Goal: Task Accomplishment & Management: Manage account settings

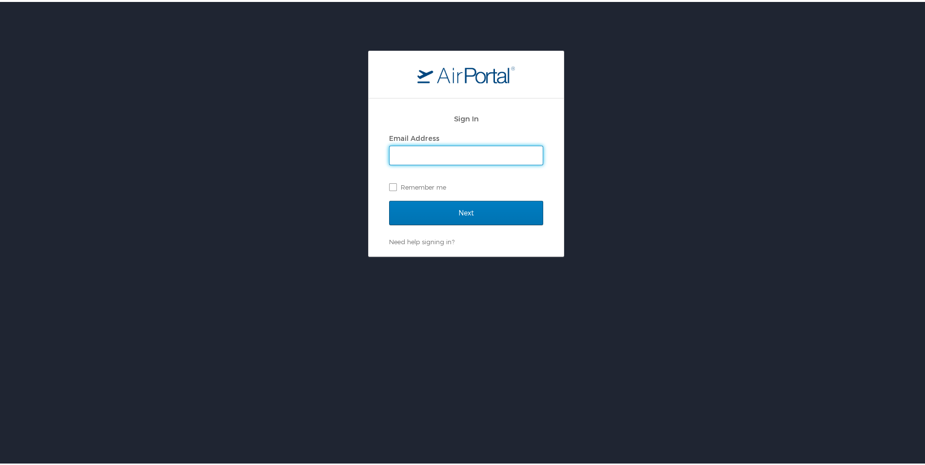
type input "sharon.daniel@radiancetech.com"
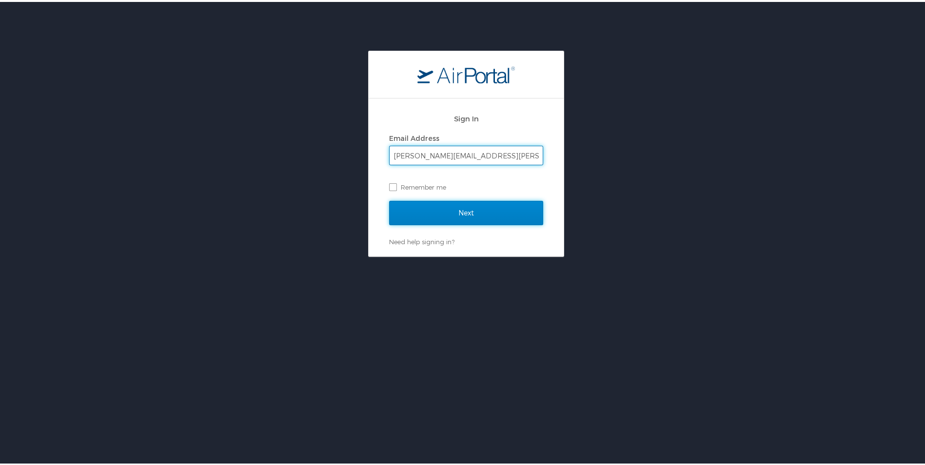
click at [439, 211] on input "Next" at bounding box center [466, 211] width 154 height 24
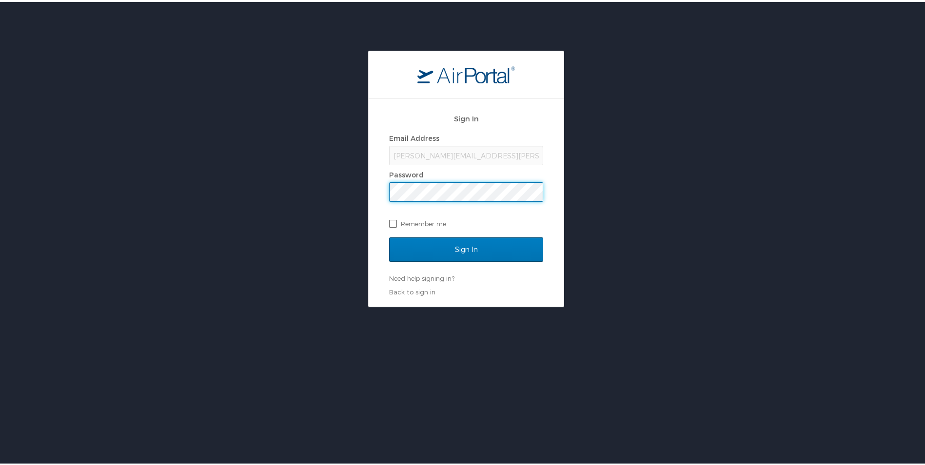
click at [390, 223] on label "Remember me" at bounding box center [466, 221] width 154 height 15
click at [390, 223] on input "Remember me" at bounding box center [392, 221] width 6 height 6
checkbox input "true"
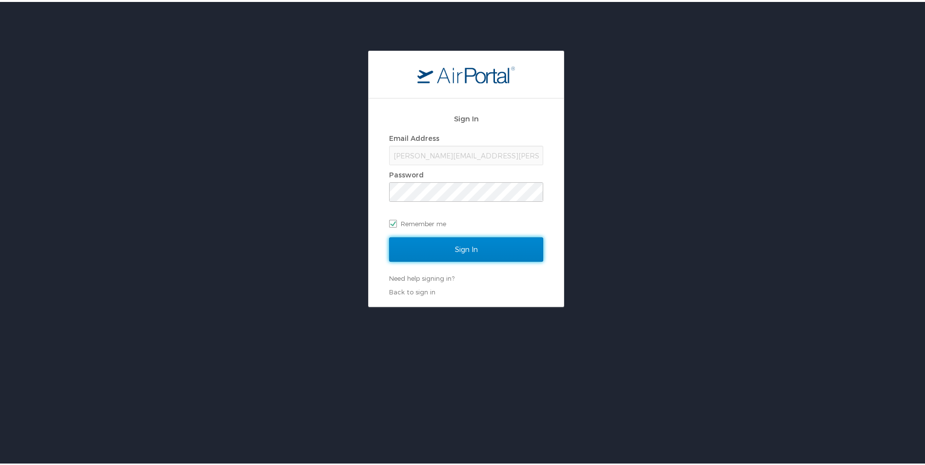
click at [453, 245] on input "Sign In" at bounding box center [466, 247] width 154 height 24
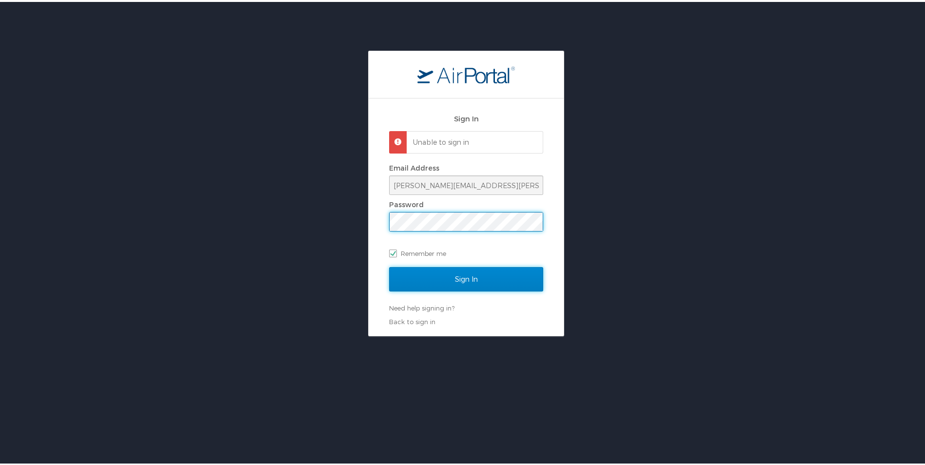
click at [400, 283] on input "Sign In" at bounding box center [466, 277] width 154 height 24
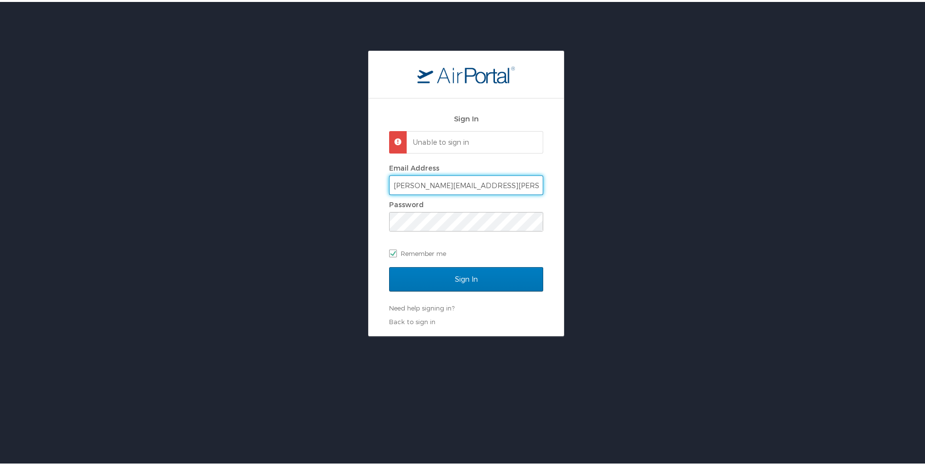
click at [516, 185] on input "sharon.daniel@radiancetech.com" at bounding box center [466, 183] width 153 height 19
type input "sharon.thomas@radiancetech.com"
checkbox input "false"
click at [435, 279] on input "Sign In" at bounding box center [466, 277] width 154 height 24
click at [435, 302] on div "Need help signing in? Forgot password? Help" at bounding box center [466, 306] width 154 height 9
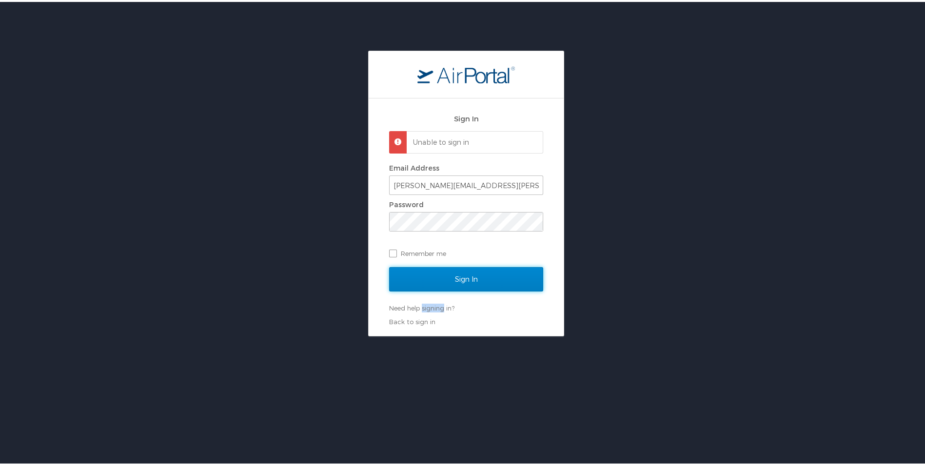
drag, startPoint x: 435, startPoint y: 279, endPoint x: 482, endPoint y: 270, distance: 48.1
click at [482, 270] on input "Sign In" at bounding box center [466, 277] width 154 height 24
click at [482, 270] on div "Sign In" at bounding box center [466, 283] width 154 height 37
click at [625, 151] on div "Sign In Unable to sign in Email Address sharon.thomas@radiancetech.com Password…" at bounding box center [466, 192] width 932 height 286
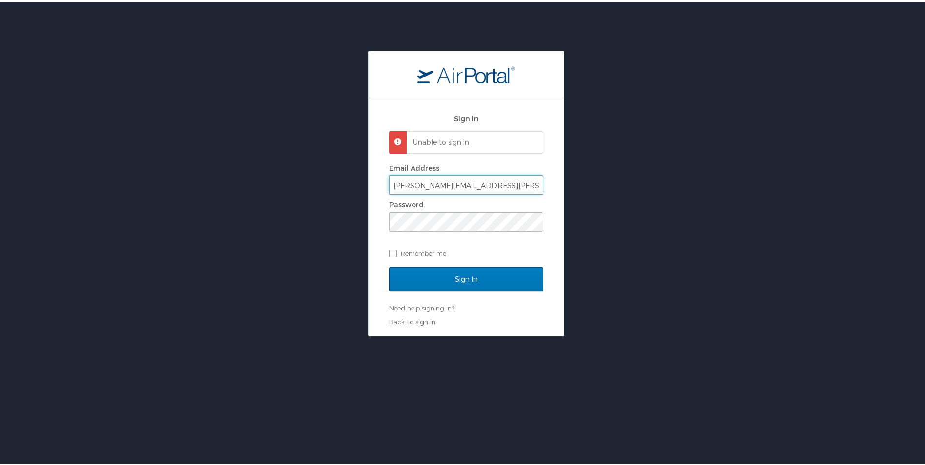
click at [524, 182] on input "sharon.thomas@radiancetech.com" at bounding box center [466, 183] width 153 height 19
click at [597, 217] on div "Sign In Unable to sign in Email Address sharon.thomas@radiancetech.com Password…" at bounding box center [466, 192] width 932 height 286
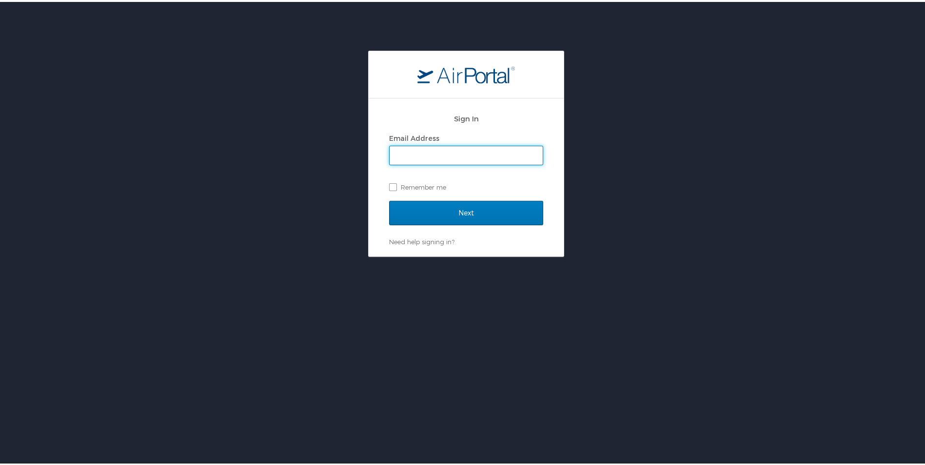
type input "sharon.daniel@radiancetech.com"
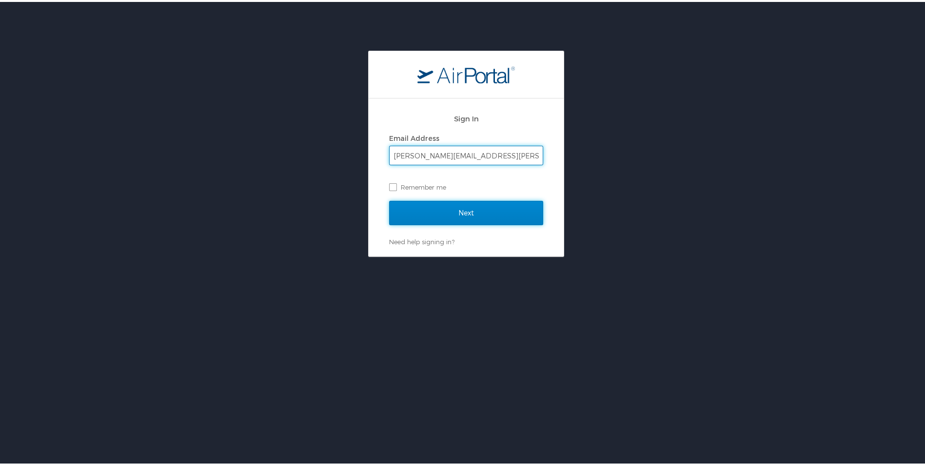
click at [463, 215] on input "Next" at bounding box center [466, 211] width 154 height 24
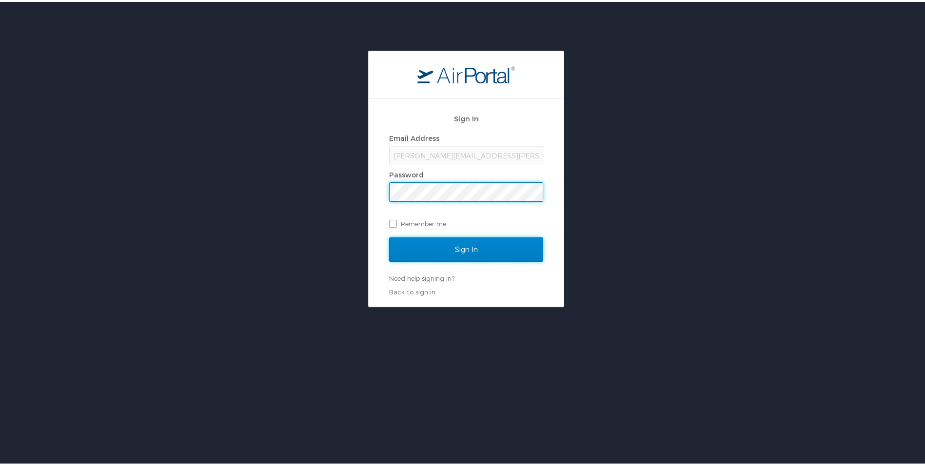
click at [390, 246] on input "Sign In" at bounding box center [466, 247] width 154 height 24
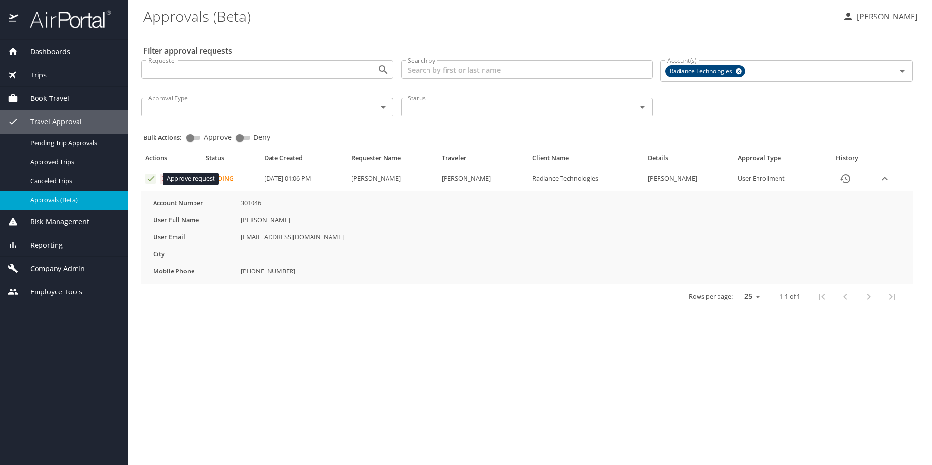
click at [149, 178] on icon "Approval table" at bounding box center [150, 178] width 9 height 9
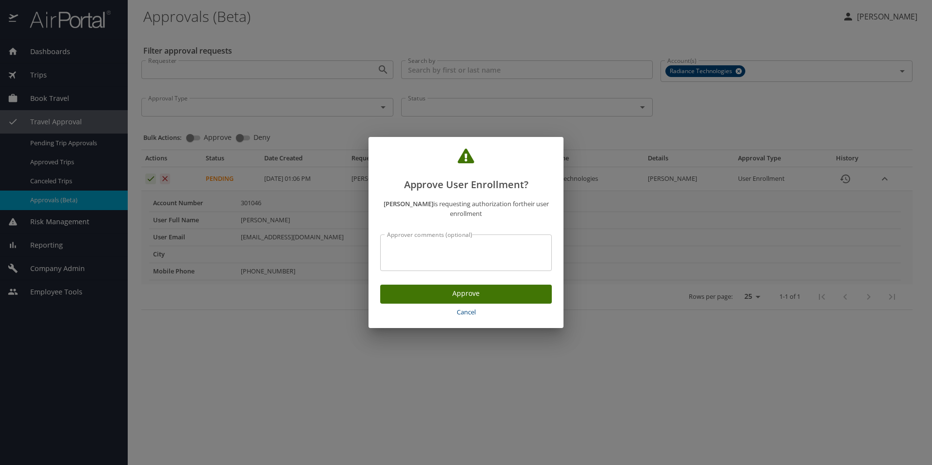
click at [484, 294] on span "Approve" at bounding box center [466, 294] width 156 height 12
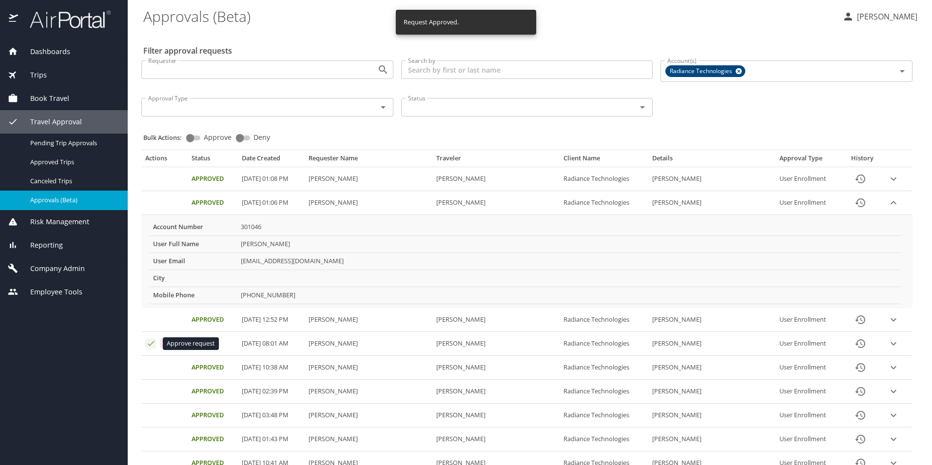
click at [150, 344] on icon "Approval table" at bounding box center [150, 343] width 9 height 9
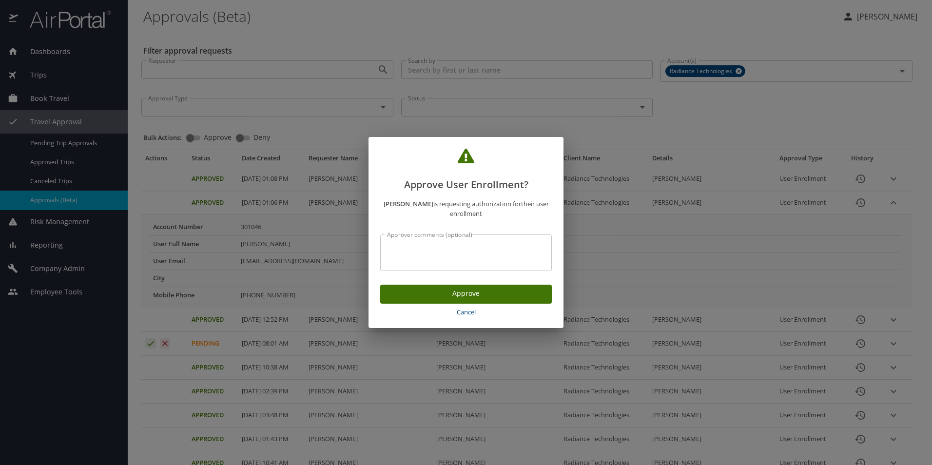
click at [468, 297] on span "Approve" at bounding box center [466, 294] width 156 height 12
